Goal: Information Seeking & Learning: Learn about a topic

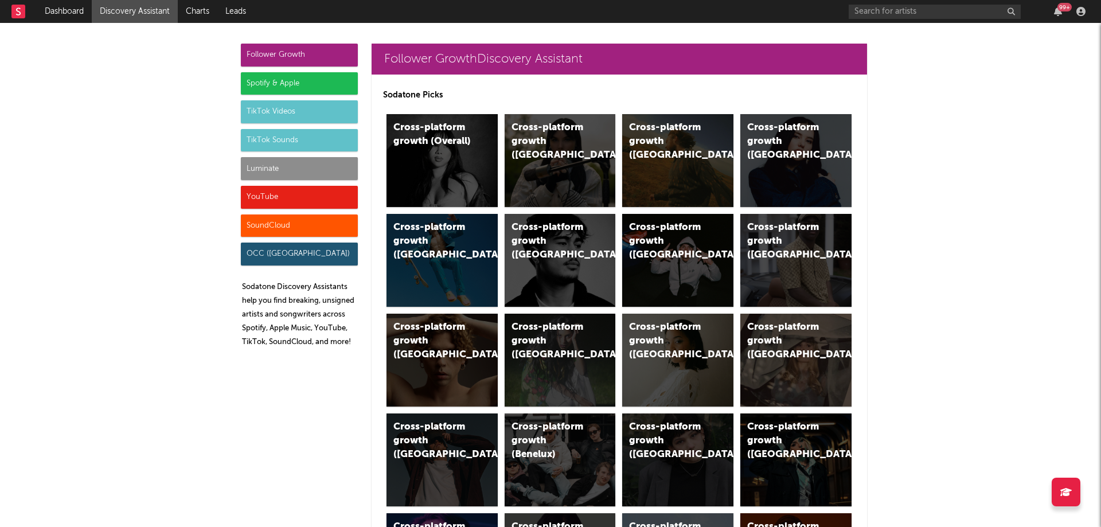
click at [271, 81] on div "Spotify & Apple" at bounding box center [299, 83] width 117 height 23
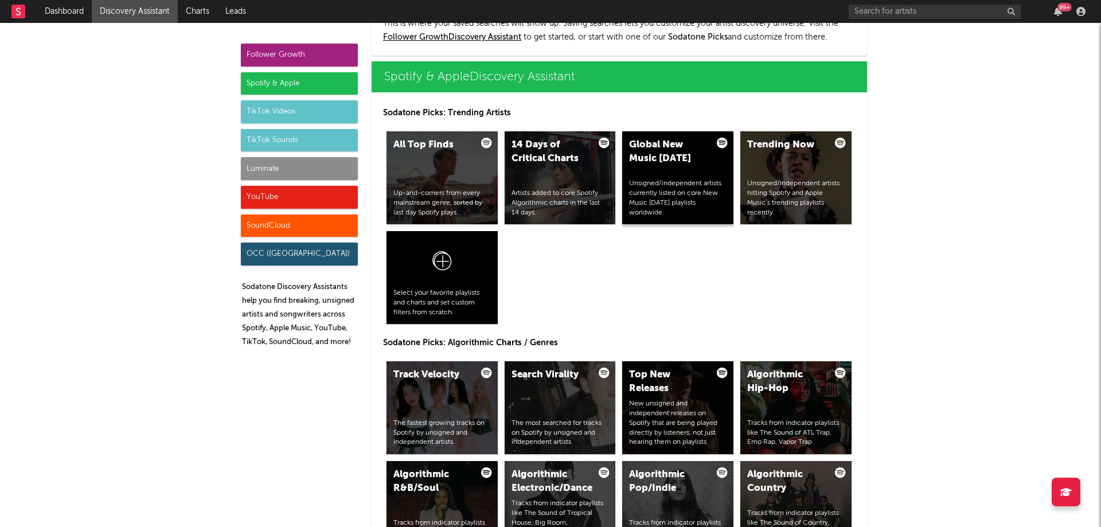
scroll to position [1146, 0]
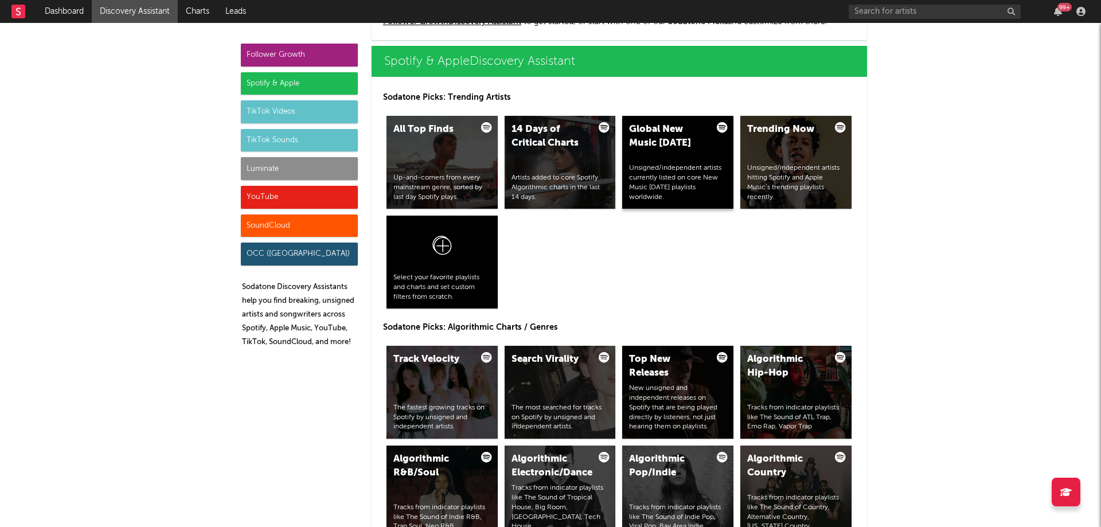
click at [680, 149] on div "Global New Music [DATE]" at bounding box center [668, 137] width 78 height 28
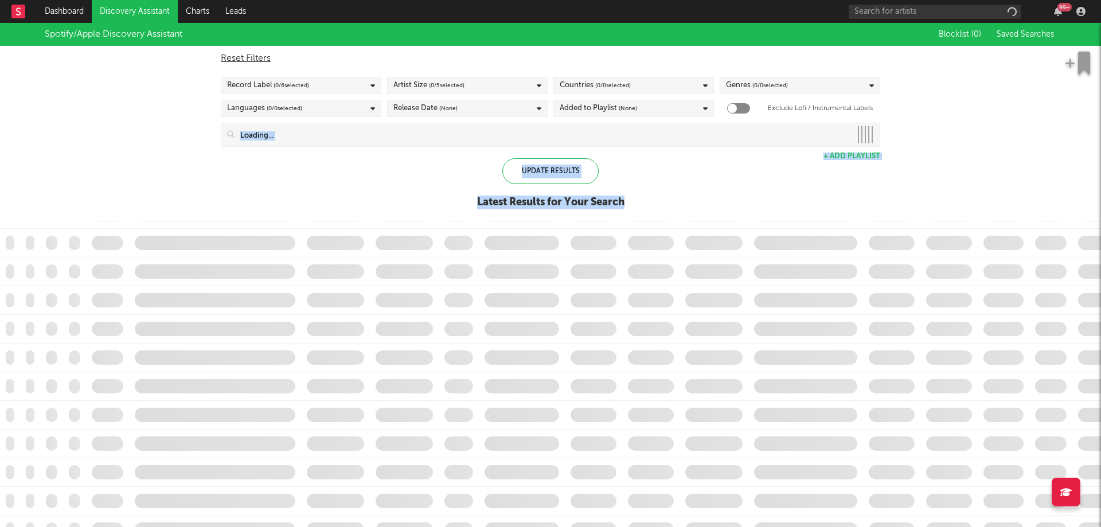
click at [680, 154] on div "Position Position Change Track Last Day Plays 1D Change DoD % Growth 7 Day Play…" at bounding box center [550, 275] width 1101 height 504
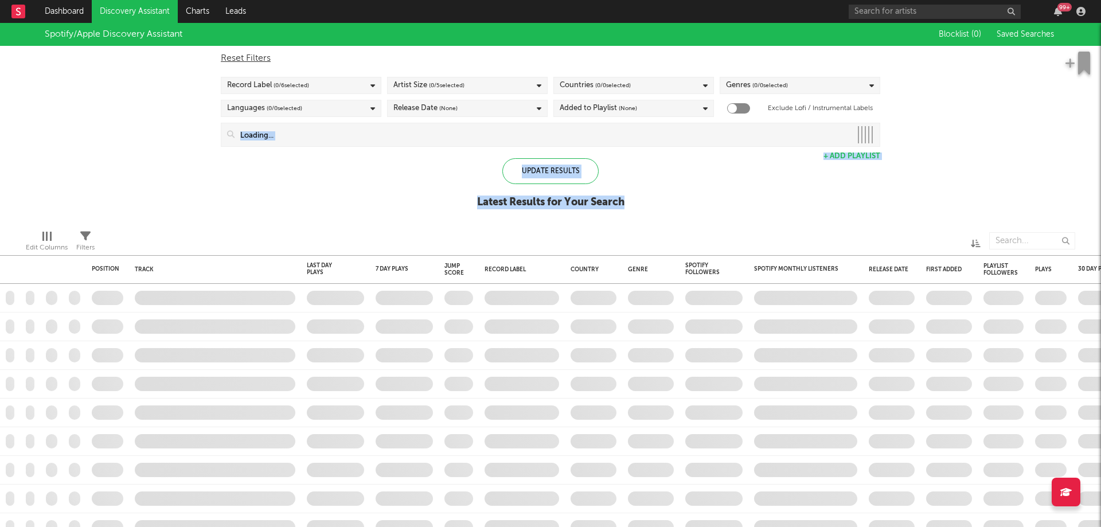
click at [341, 175] on div "Spotify/Apple Discovery Assistant Blocklist ( 0 ) Saved Searches Reset Filters …" at bounding box center [550, 122] width 1101 height 198
click at [307, 90] on span "( 0 / 6 selected)" at bounding box center [292, 86] width 36 height 14
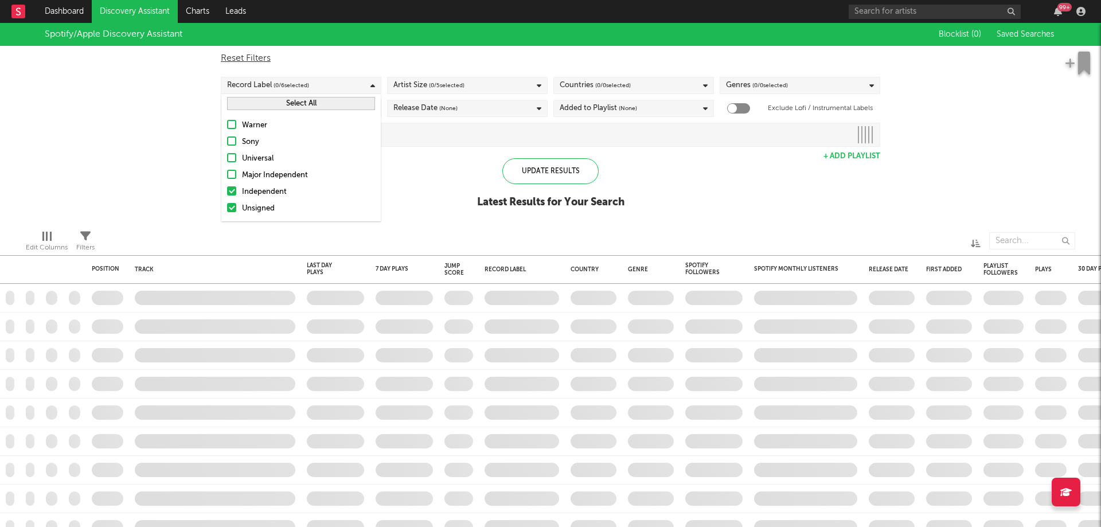
checkbox input "true"
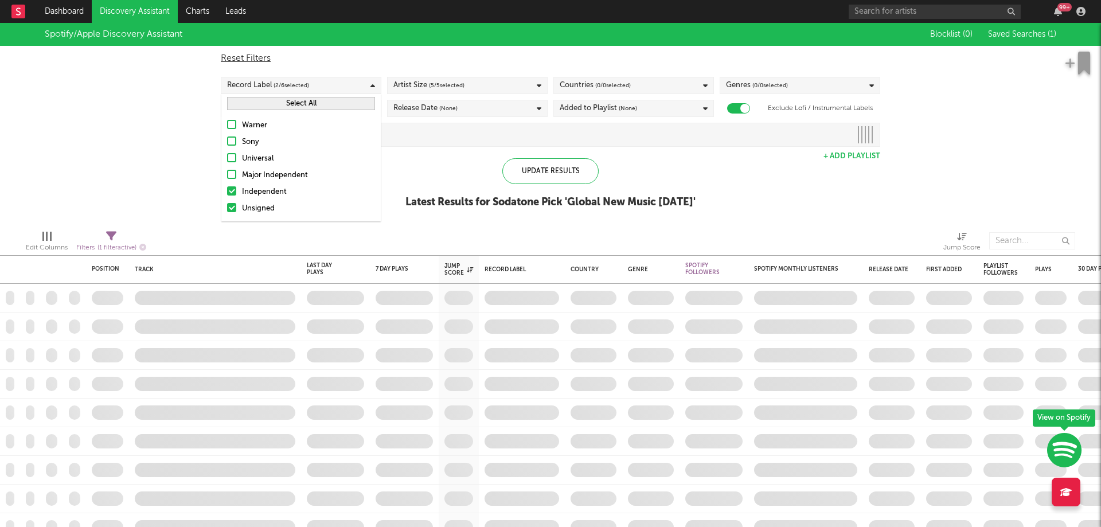
click at [301, 125] on div "Warner" at bounding box center [308, 126] width 133 height 14
click at [227, 125] on input "Warner" at bounding box center [227, 126] width 0 height 14
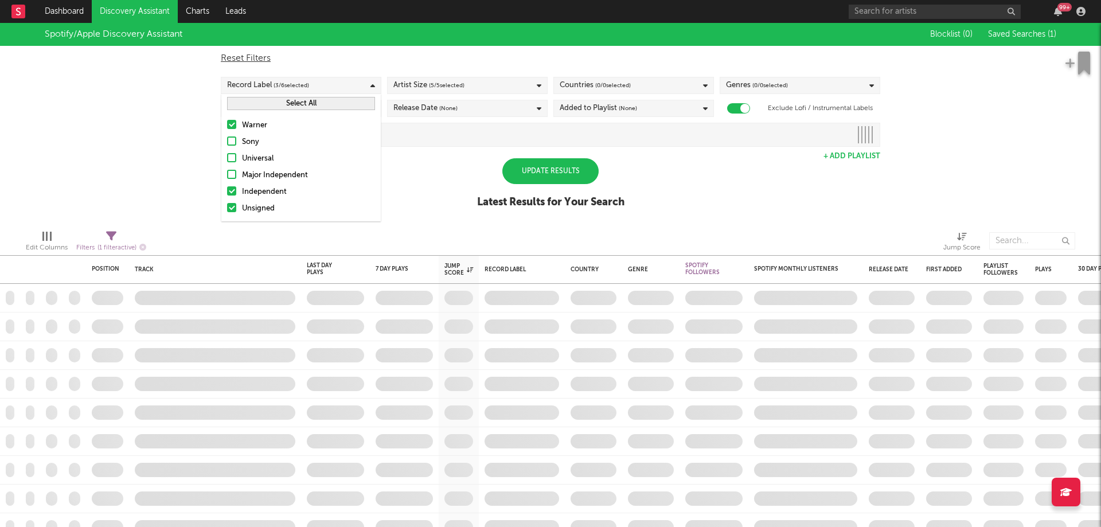
click at [276, 148] on div "Sony" at bounding box center [308, 142] width 133 height 14
click at [227, 148] on input "Sony" at bounding box center [227, 142] width 0 height 14
click at [263, 163] on div "Universal" at bounding box center [308, 159] width 133 height 14
click at [227, 163] on input "Universal" at bounding box center [227, 159] width 0 height 14
click at [267, 169] on div "Major Independent" at bounding box center [308, 176] width 133 height 14
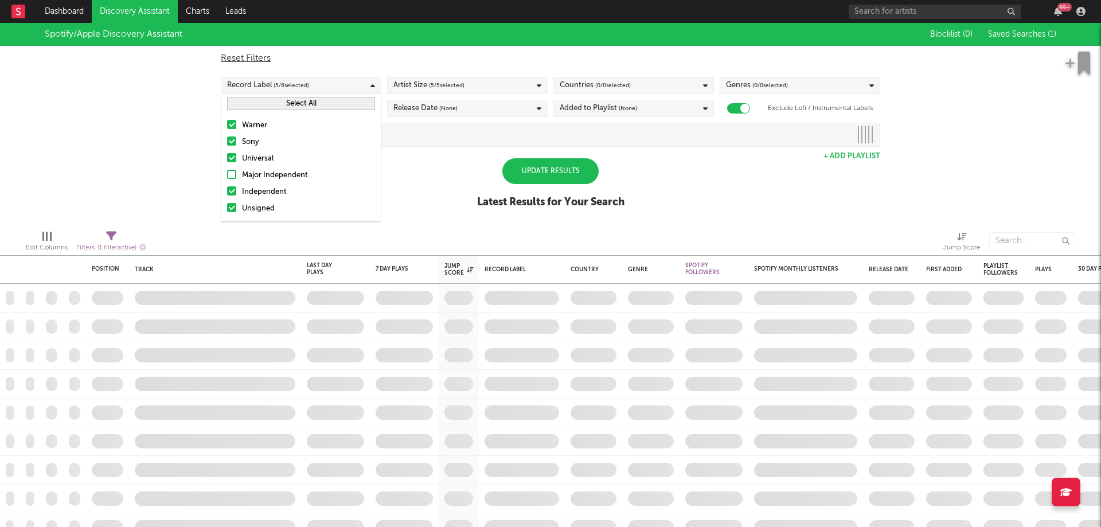
click at [227, 169] on input "Major Independent" at bounding box center [227, 176] width 0 height 14
click at [587, 171] on div "Update Results" at bounding box center [550, 171] width 96 height 26
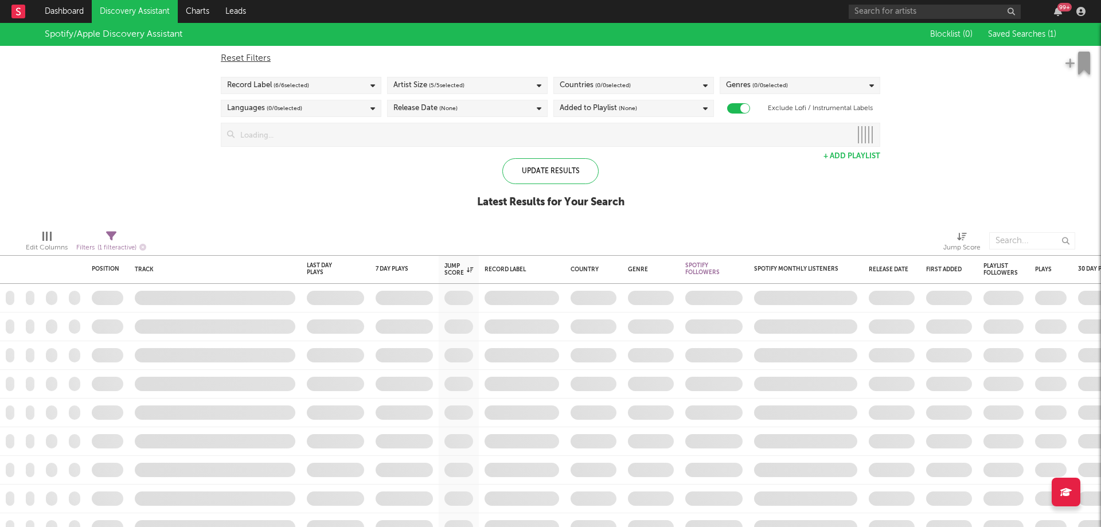
click at [457, 110] on span "(None)" at bounding box center [448, 109] width 18 height 14
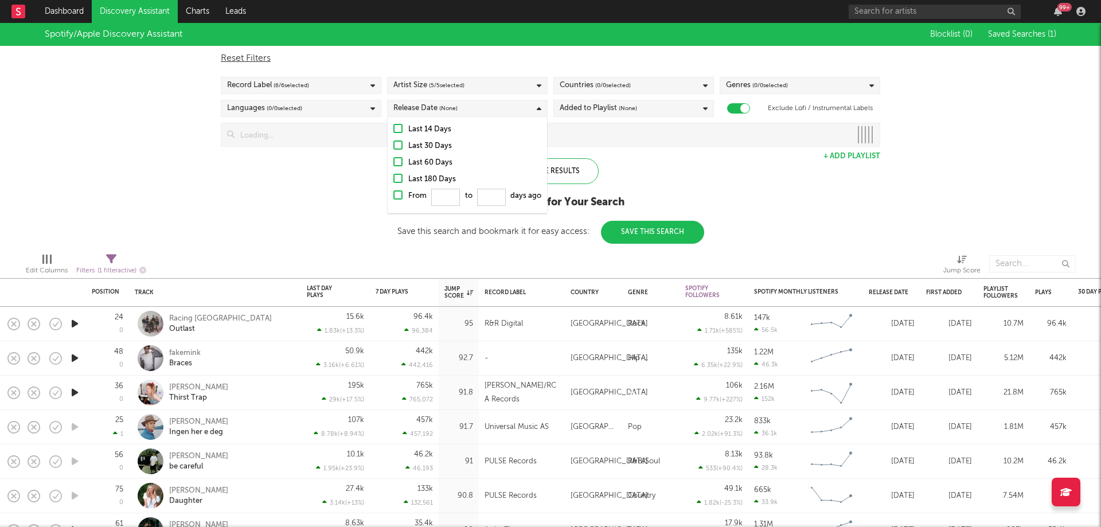
drag, startPoint x: 405, startPoint y: 123, endPoint x: 414, endPoint y: 111, distance: 15.1
click at [414, 111] on body "Dashboard Discovery Assistant Charts Leads 99 + Notifications Settings Mark all…" at bounding box center [550, 263] width 1101 height 527
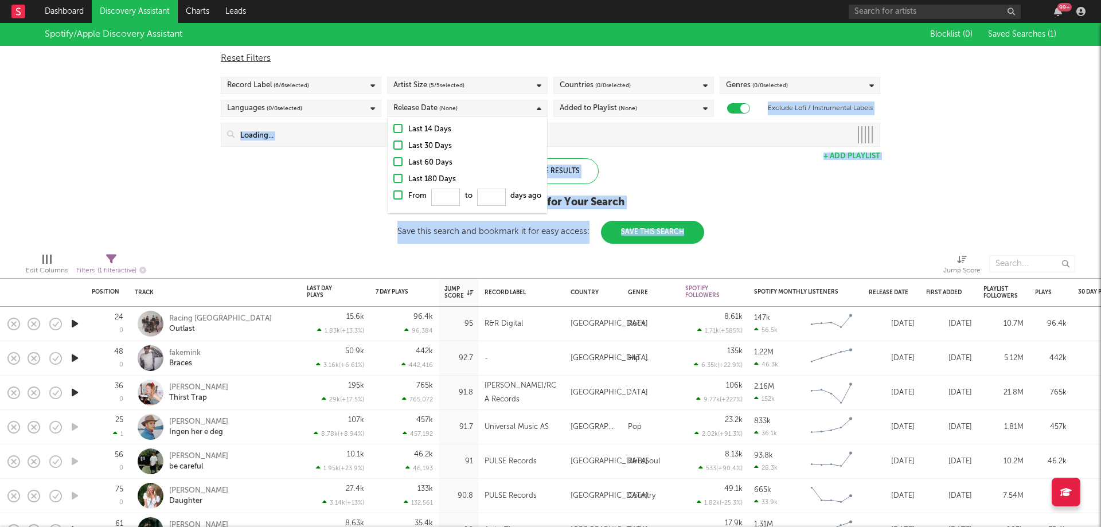
click at [396, 129] on div at bounding box center [397, 128] width 9 height 9
click at [393, 129] on input "Last 14 Days" at bounding box center [393, 130] width 0 height 14
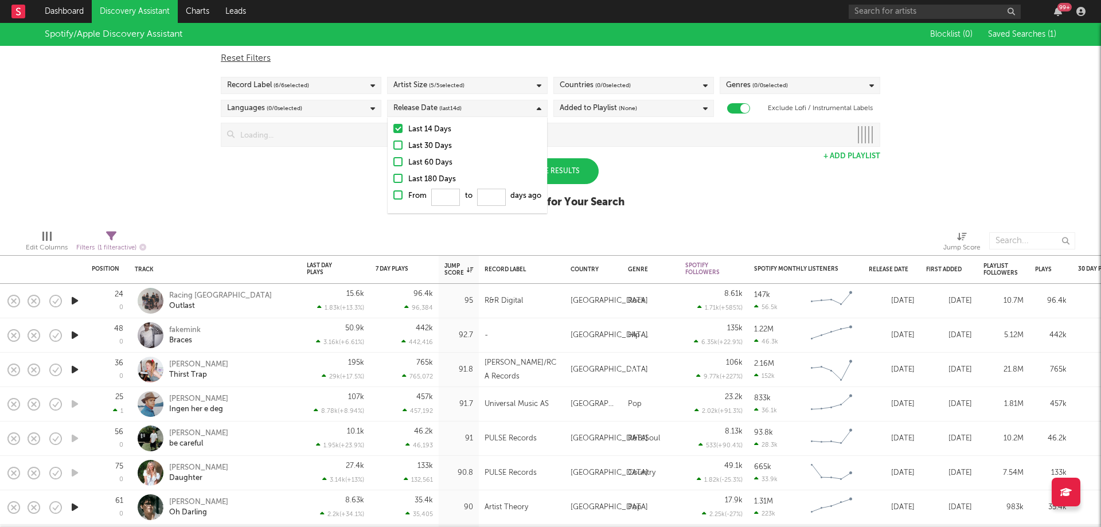
click at [321, 192] on div "Spotify/Apple Discovery Assistant Blocklist ( 0 ) Saved Searches ( 1 ) Reset Fi…" at bounding box center [550, 122] width 1101 height 198
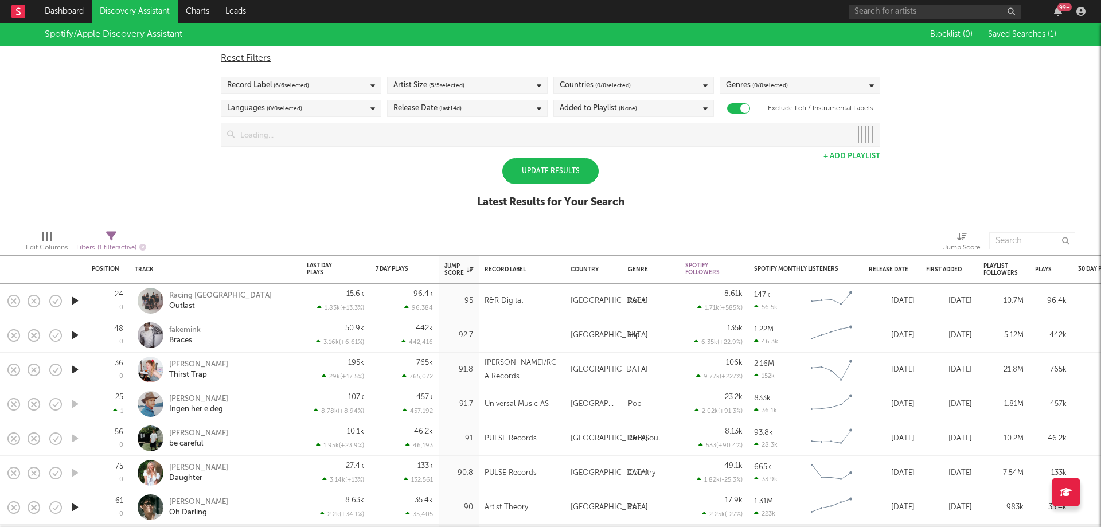
click at [537, 173] on div "Update Results" at bounding box center [550, 171] width 96 height 26
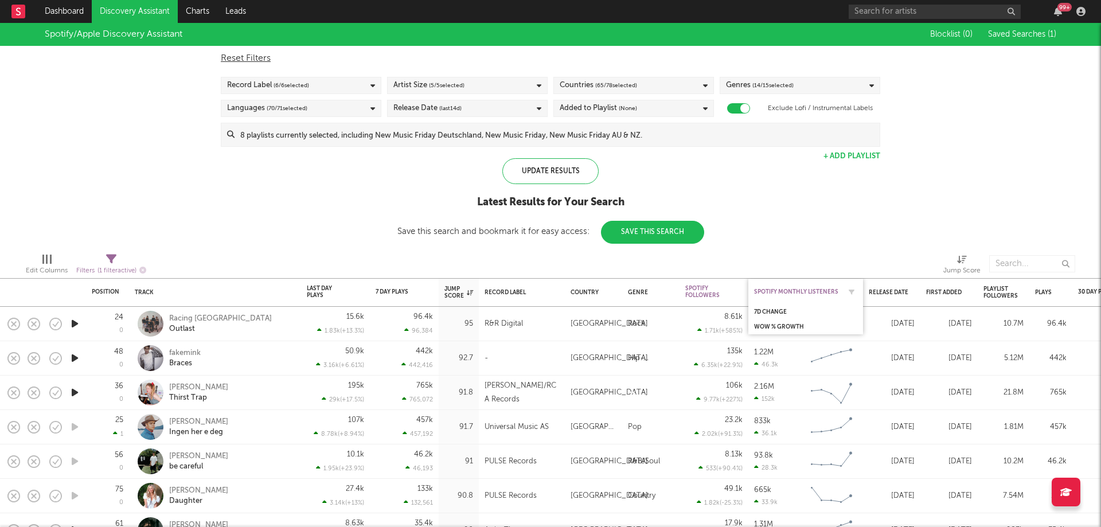
click at [793, 290] on div "Spotify Monthly Listeners" at bounding box center [797, 291] width 86 height 7
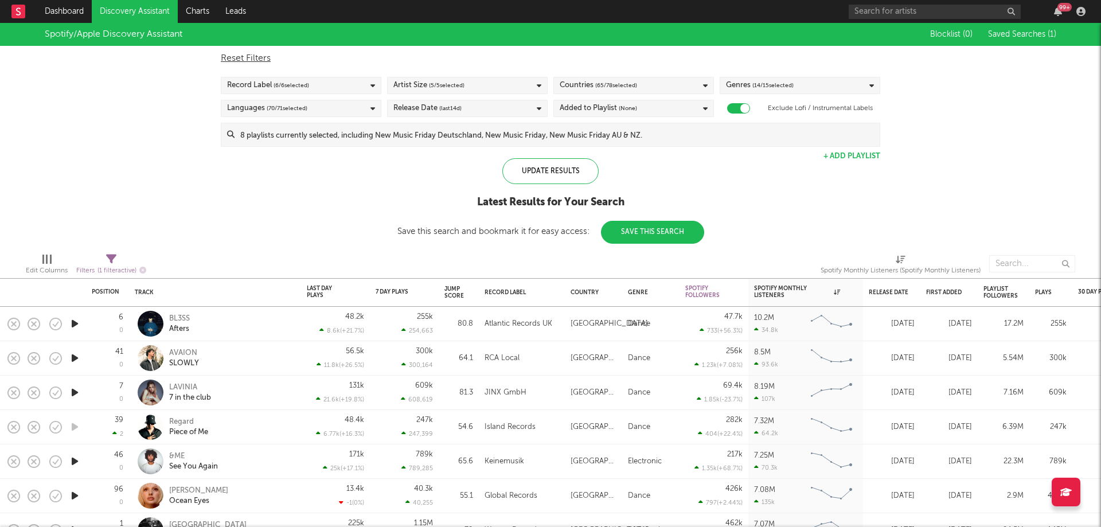
select select "max"
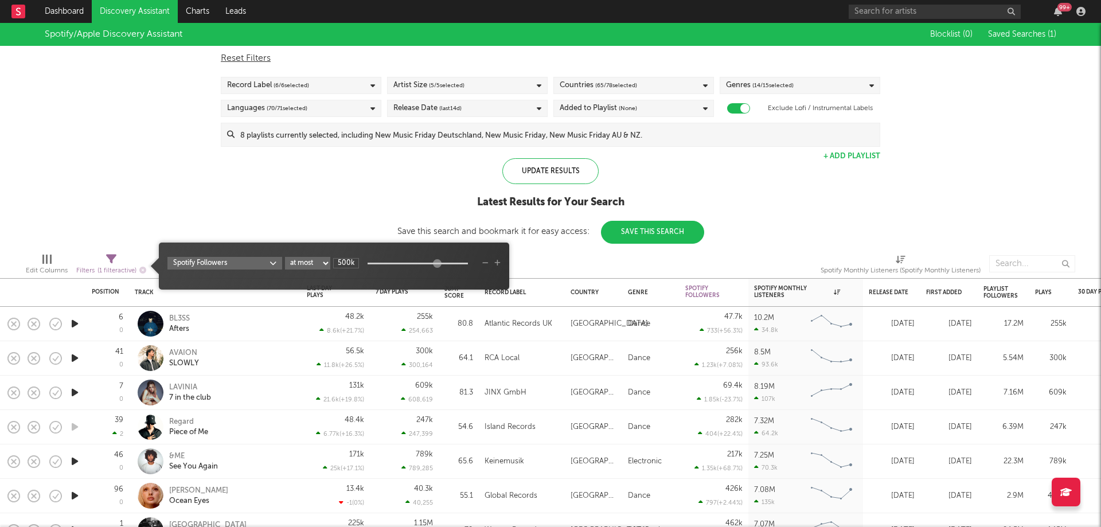
click at [115, 264] on div "Filters ( 1 filter active)" at bounding box center [111, 271] width 70 height 14
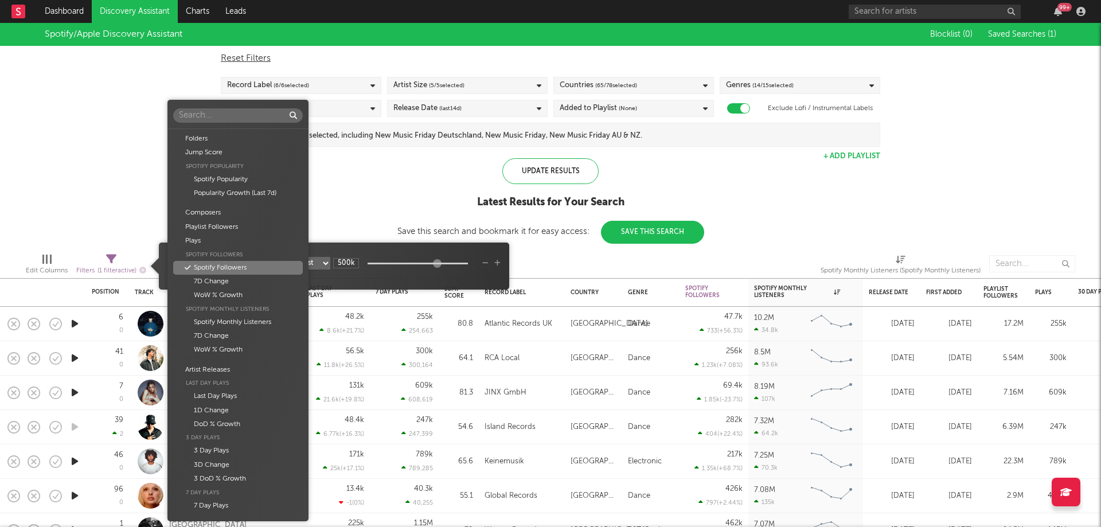
click at [245, 261] on body "Dashboard Discovery Assistant Charts Leads 99 + Notifications Settings Mark all…" at bounding box center [550, 263] width 1101 height 527
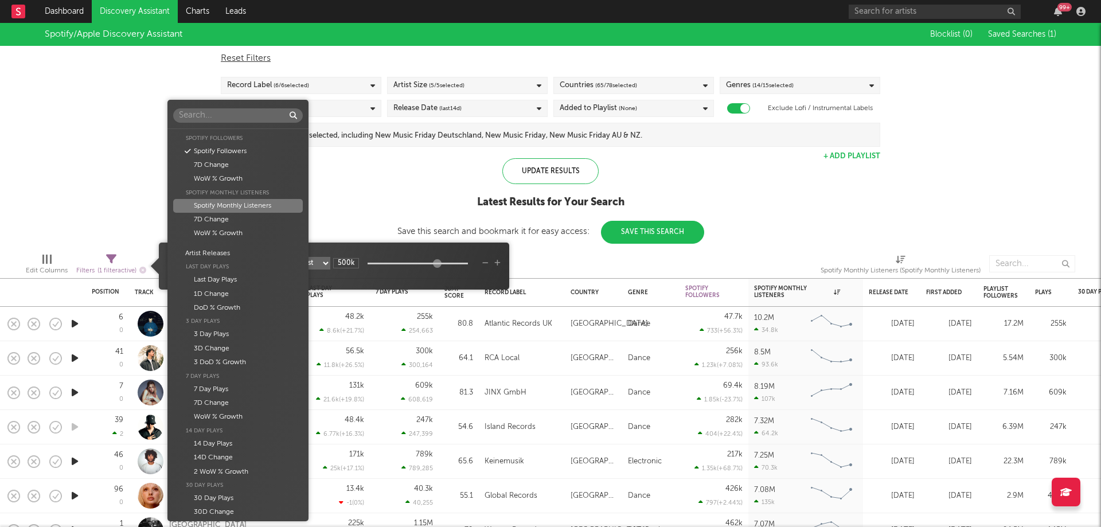
click at [233, 208] on div "Spotify Monthly Listeners" at bounding box center [237, 206] width 129 height 14
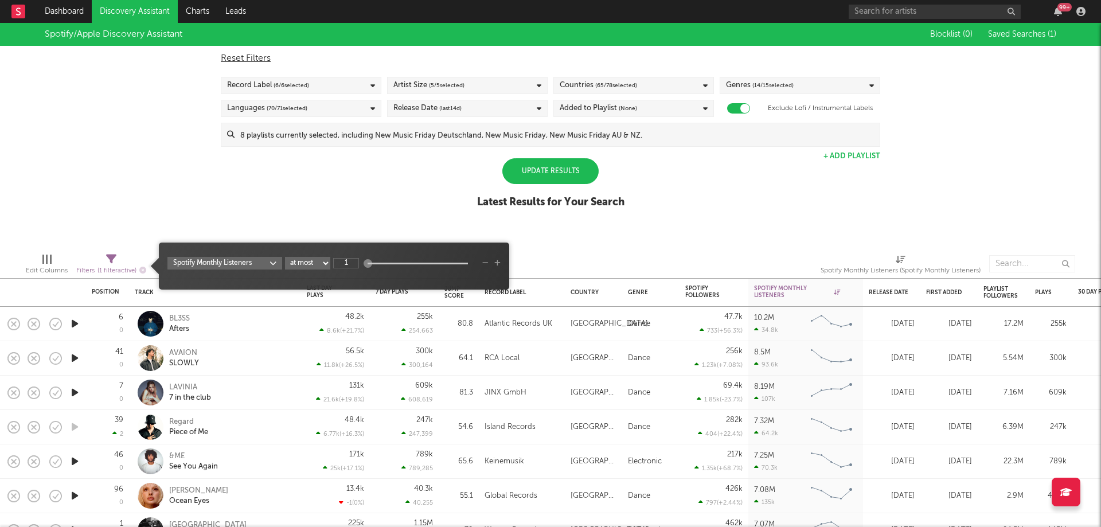
type input "1"
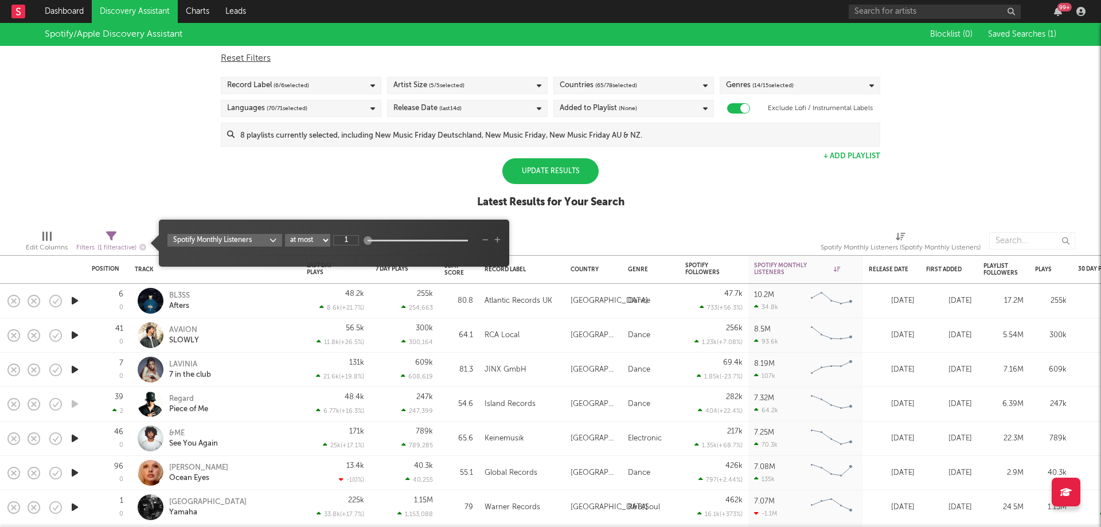
click at [315, 244] on select "at least at most between" at bounding box center [307, 240] width 45 height 13
click at [285, 234] on select "at least at most between" at bounding box center [307, 240] width 45 height 13
click at [350, 240] on input "1" at bounding box center [346, 240] width 26 height 10
click at [316, 234] on select "at least at most between" at bounding box center [307, 240] width 45 height 13
click at [285, 234] on select "at least at most between" at bounding box center [307, 240] width 45 height 13
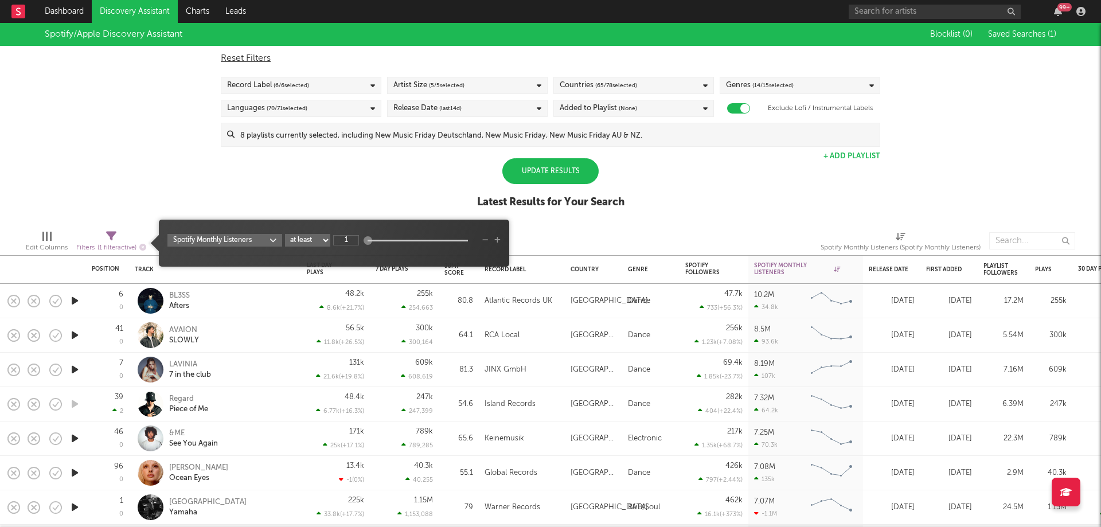
select select "max"
click at [356, 241] on input "1" at bounding box center [346, 240] width 26 height 10
type input "1M"
click at [497, 241] on icon "button" at bounding box center [497, 240] width 6 height 7
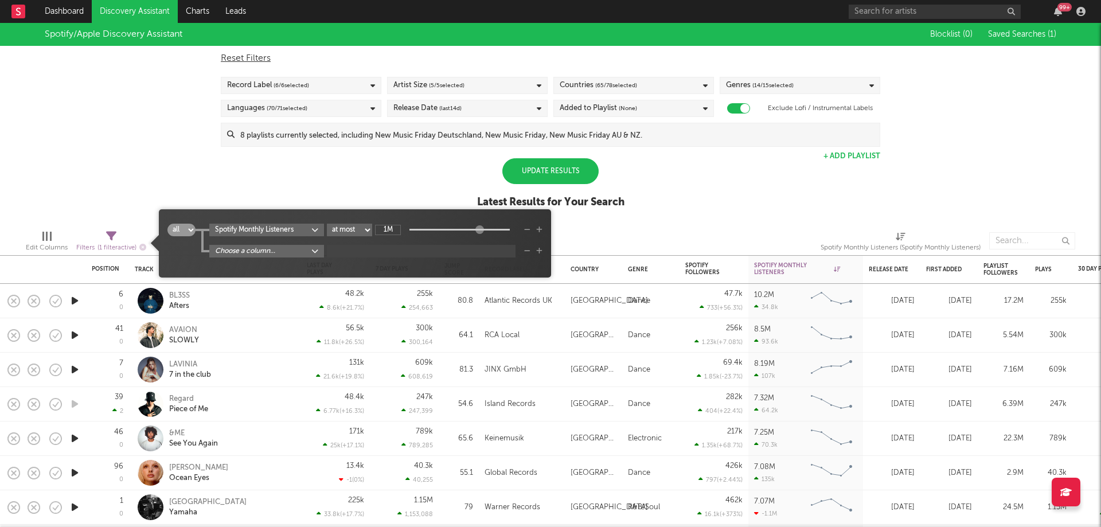
click at [280, 255] on body "Dashboard Discovery Assistant Charts Leads 99 + Notifications Settings Mark all…" at bounding box center [550, 263] width 1101 height 527
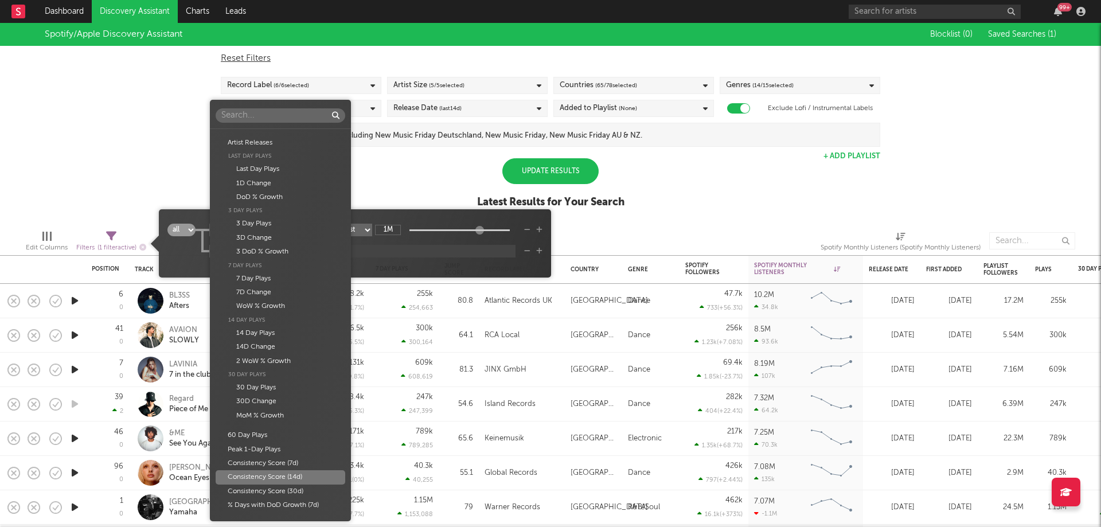
scroll to position [229, 0]
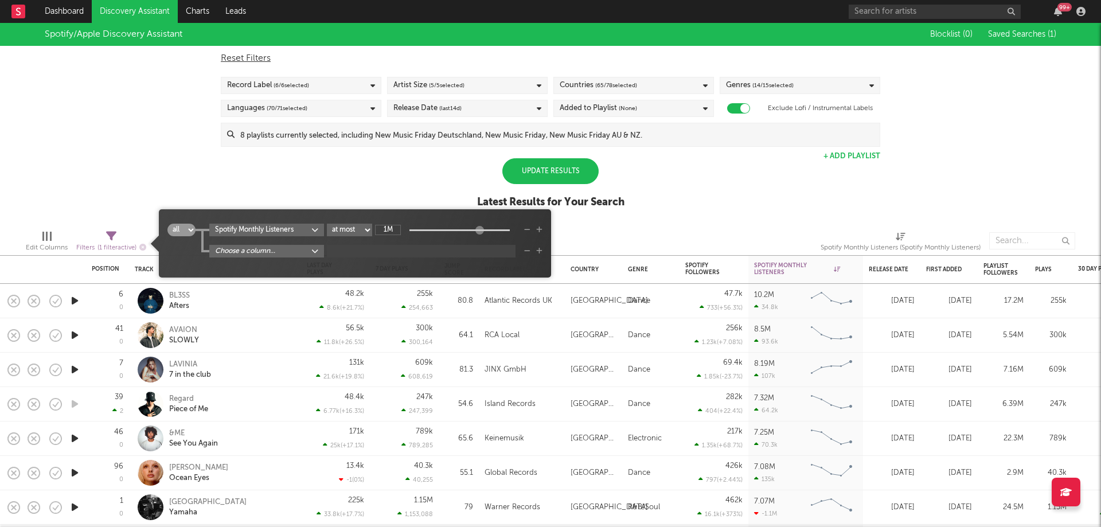
click at [669, 214] on div "Folders Jump Score Spotify Popularity Spotify Popularity Popularity Growth (Las…" at bounding box center [550, 263] width 1101 height 527
click at [693, 182] on div "Spotify/Apple Discovery Assistant Blocklist ( 0 ) Saved Searches ( 1 ) Reset Fi…" at bounding box center [550, 122] width 1101 height 198
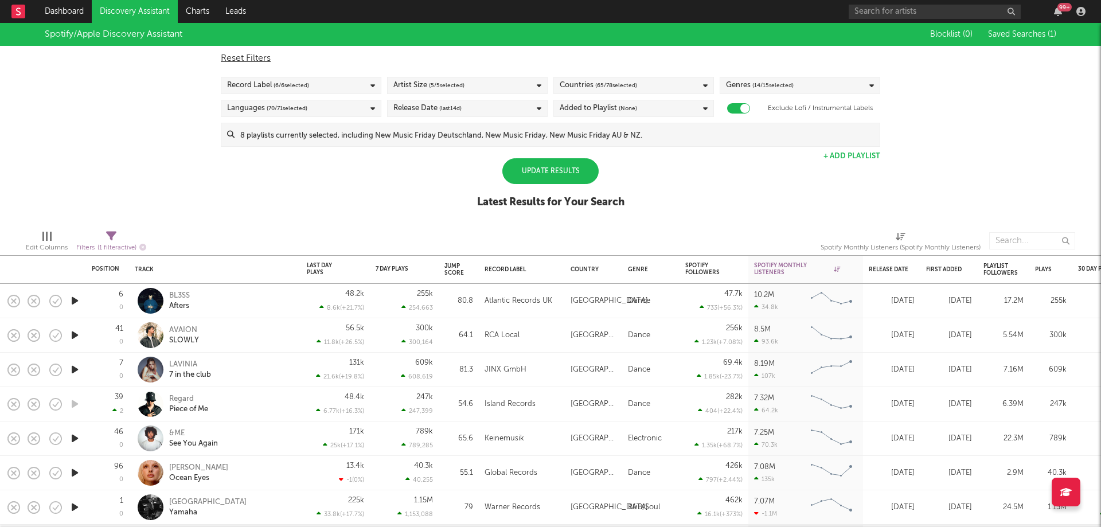
click at [581, 176] on div "Update Results" at bounding box center [550, 171] width 96 height 26
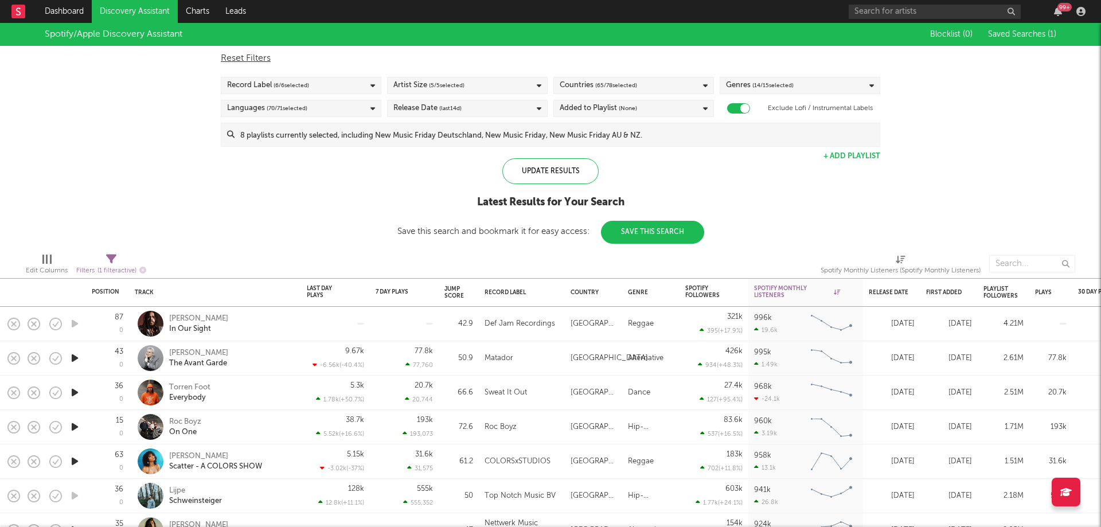
click at [118, 260] on span "Filters ( 1 filter active)" at bounding box center [111, 267] width 70 height 24
select select "max"
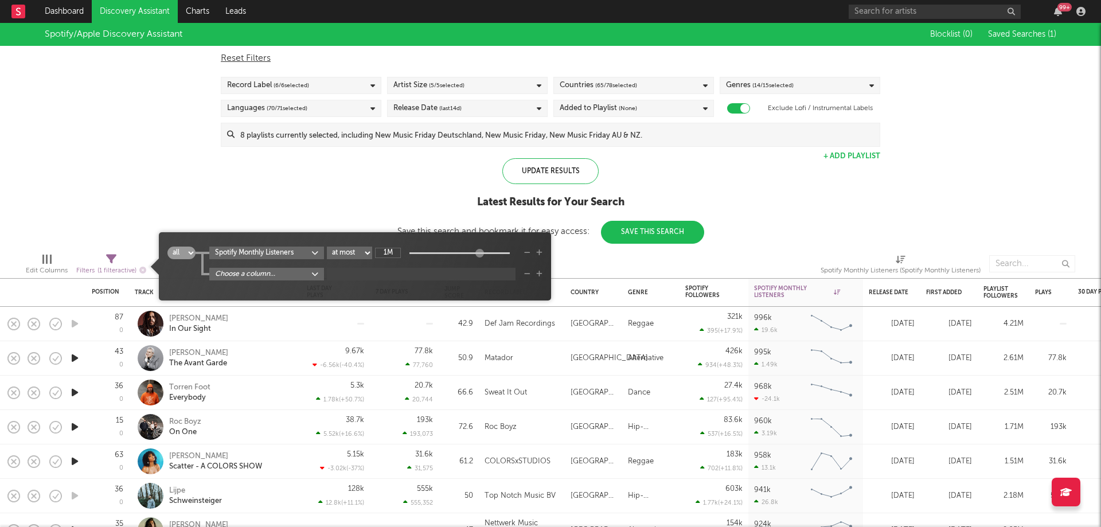
click at [284, 278] on body "Dashboard Discovery Assistant Charts Leads 99 + Notifications Settings Mark all…" at bounding box center [550, 263] width 1101 height 527
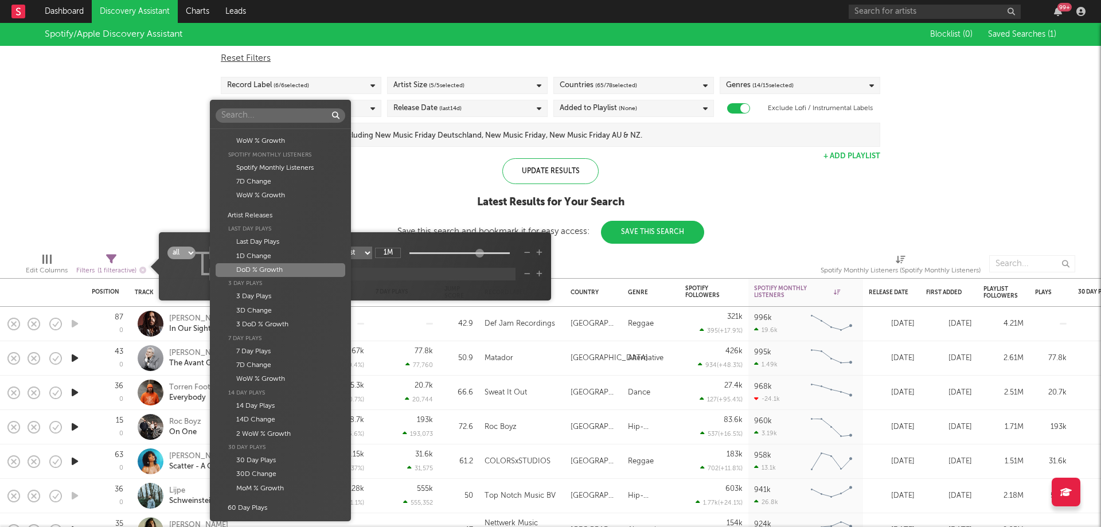
scroll to position [172, 0]
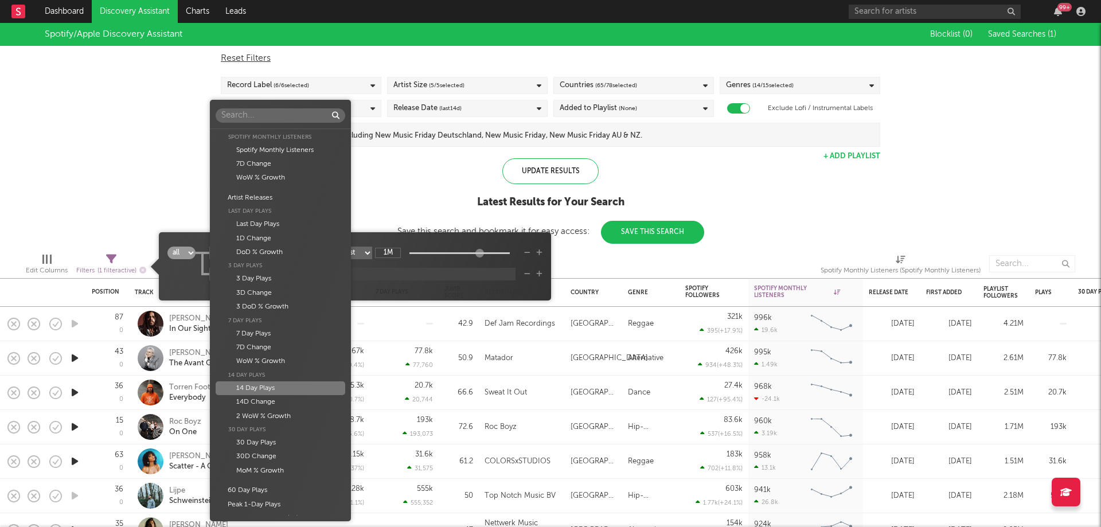
click at [269, 392] on div "14 Day Plays" at bounding box center [280, 388] width 129 height 14
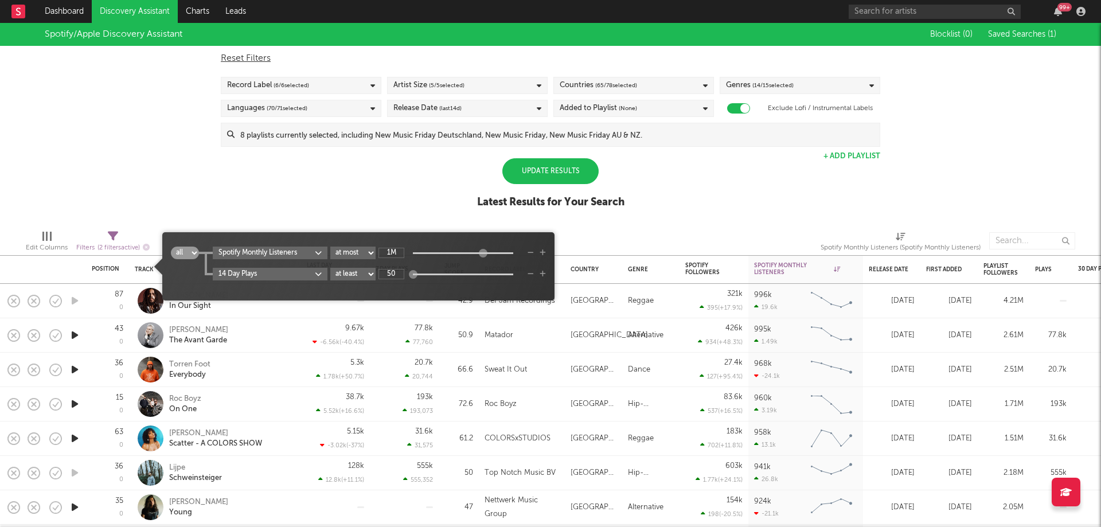
type input "5"
type input "300k"
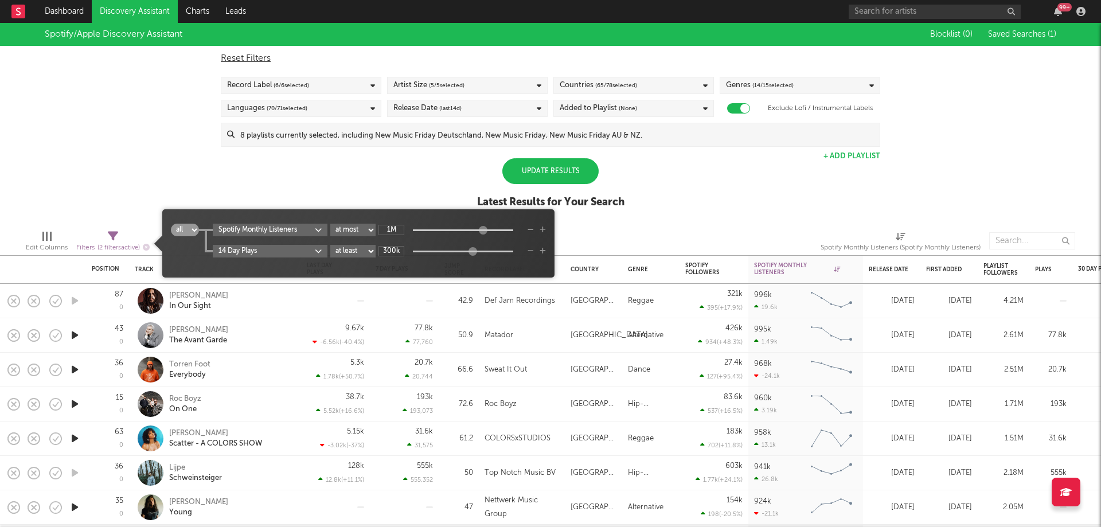
click at [653, 200] on div "Spotify/Apple Discovery Assistant Blocklist ( 0 ) Saved Searches ( 1 ) Reset Fi…" at bounding box center [550, 122] width 1101 height 198
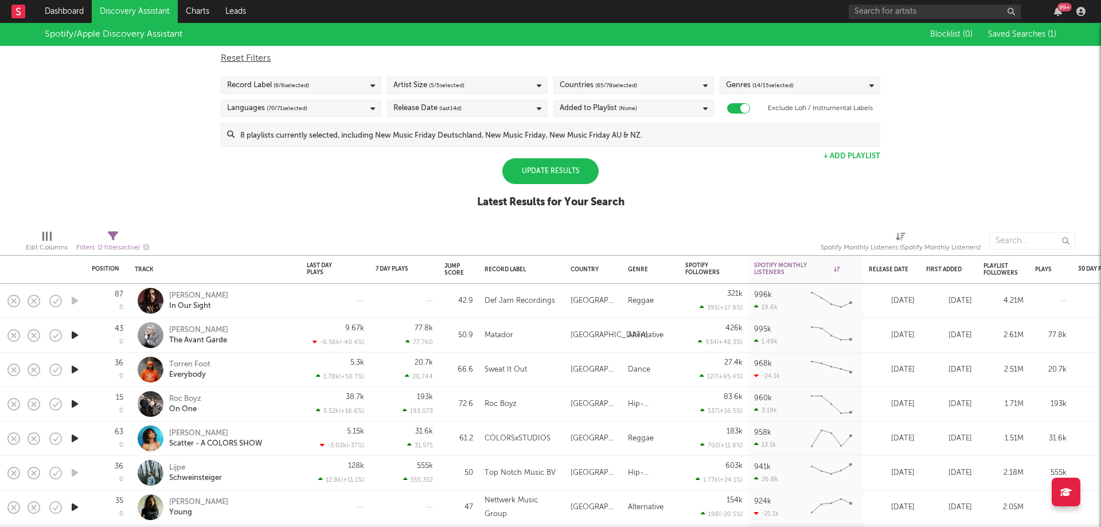
click at [566, 173] on div "Update Results" at bounding box center [550, 171] width 96 height 26
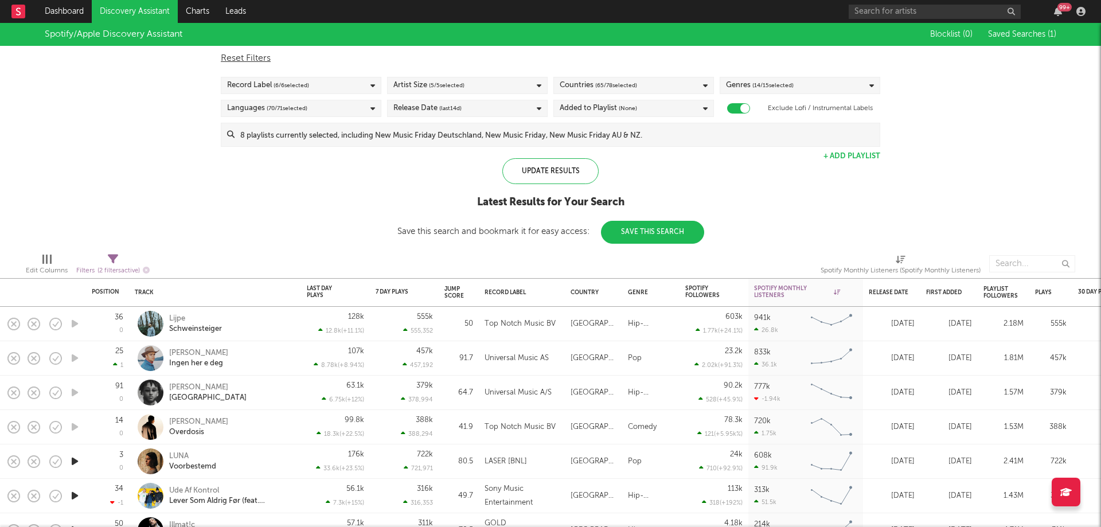
click at [650, 81] on div "Countries ( 65 / 78 selected)" at bounding box center [633, 85] width 161 height 17
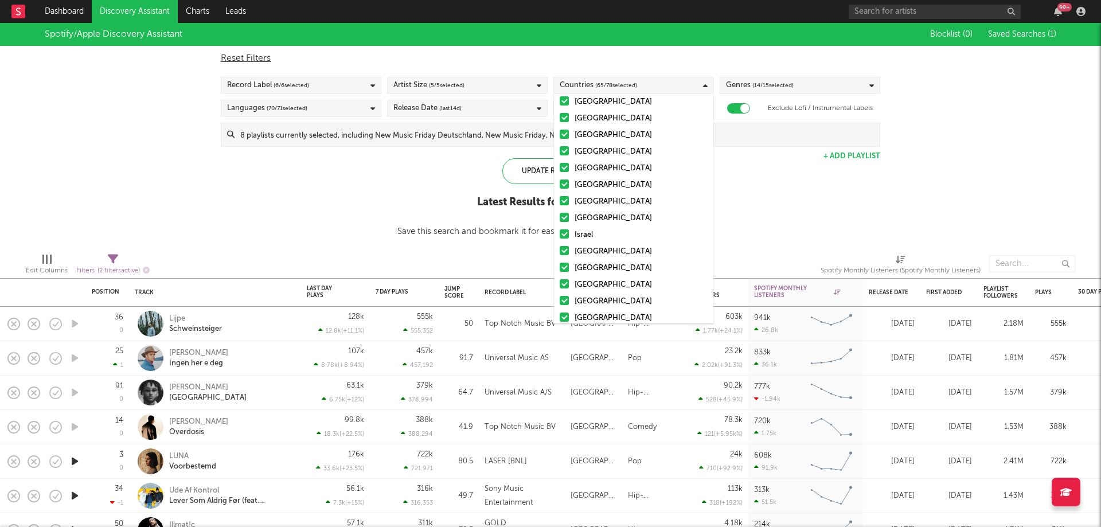
scroll to position [487, 0]
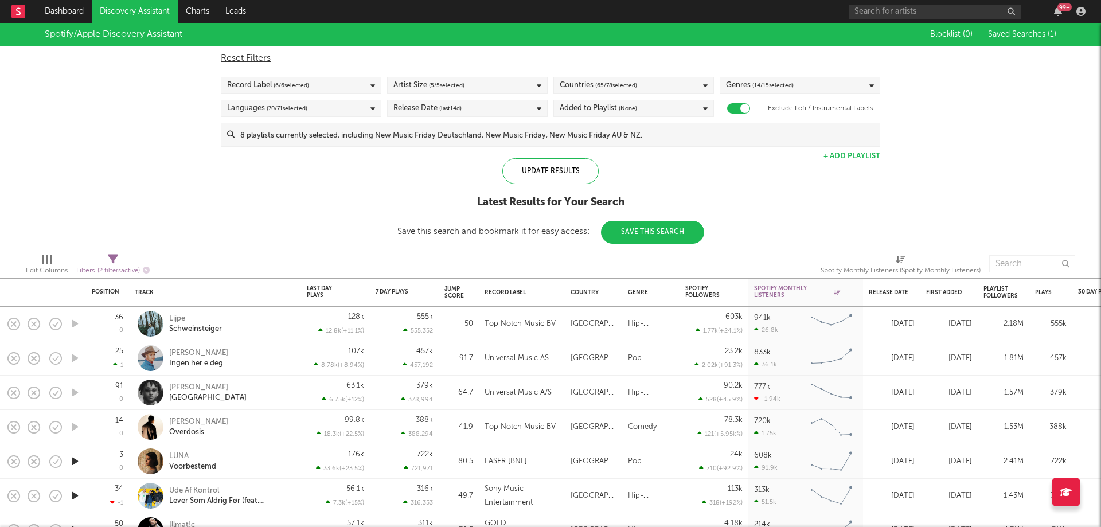
click at [314, 234] on div "Spotify/Apple Discovery Assistant Blocklist ( 0 ) Saved Searches ( 1 ) Reset Fi…" at bounding box center [550, 133] width 1101 height 221
